Goal: Task Accomplishment & Management: Manage account settings

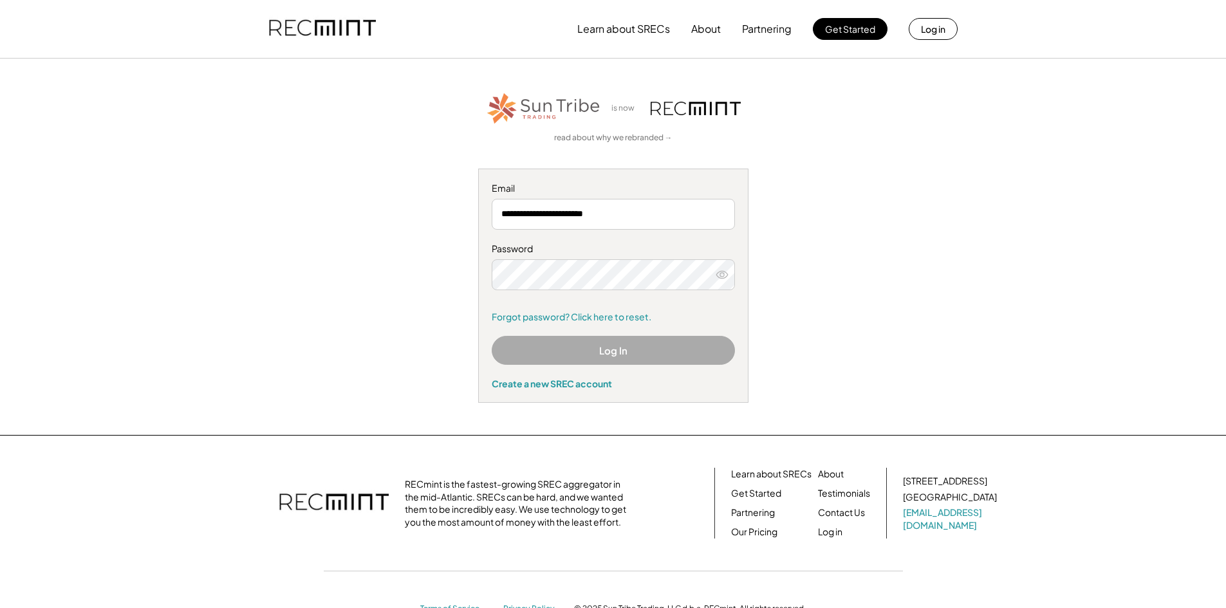
click at [617, 346] on button "Log In" at bounding box center [613, 350] width 243 height 29
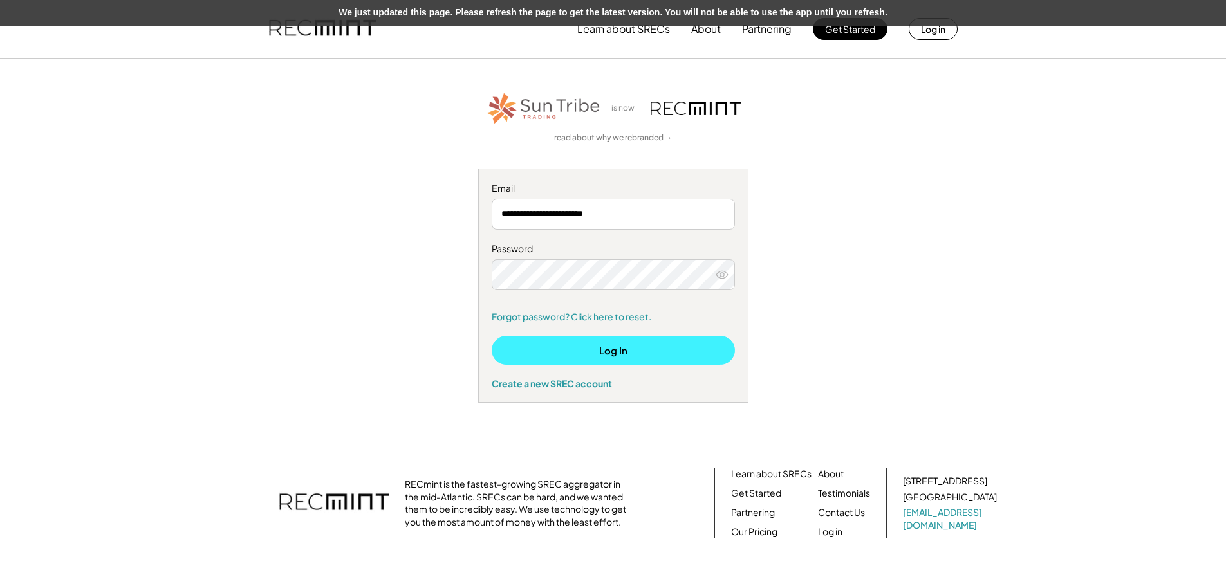
drag, startPoint x: 619, startPoint y: 347, endPoint x: 730, endPoint y: 74, distance: 295.0
click at [619, 347] on button "Log In" at bounding box center [613, 350] width 243 height 29
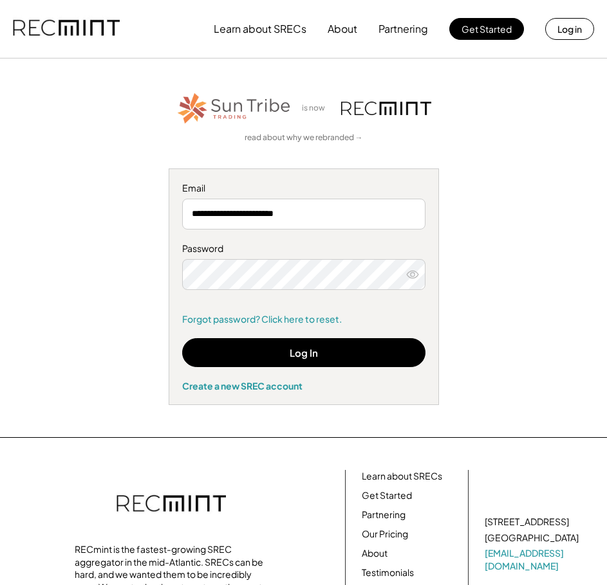
click at [285, 350] on button "Log In" at bounding box center [303, 352] width 243 height 29
click at [273, 213] on input "email" at bounding box center [303, 214] width 243 height 31
